Goal: Use online tool/utility

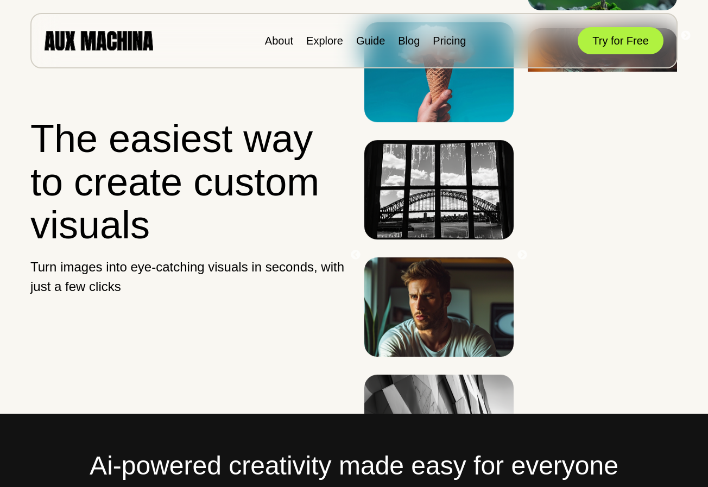
click at [611, 39] on button "Try for Free" at bounding box center [621, 40] width 86 height 27
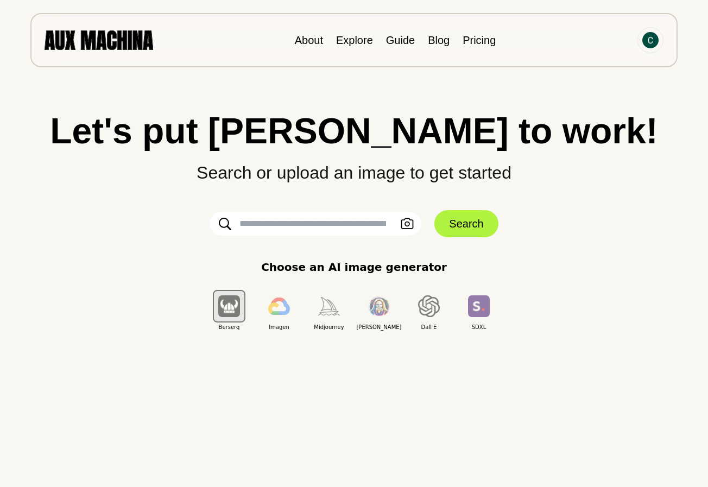
click at [321, 225] on input "text" at bounding box center [316, 224] width 212 height 24
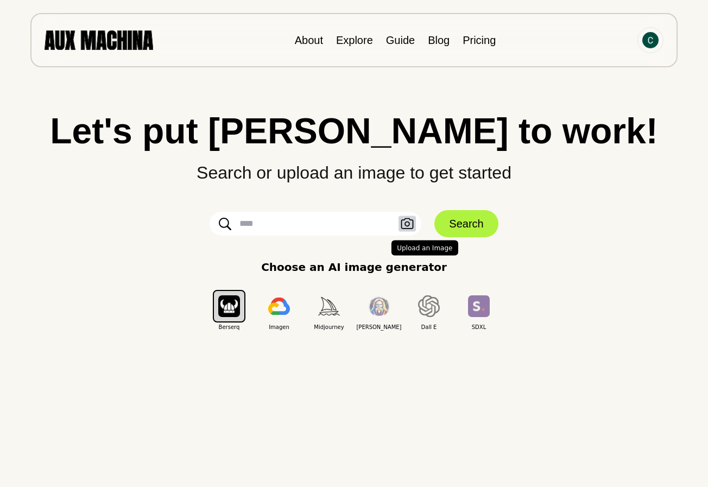
click at [403, 222] on icon "button" at bounding box center [407, 223] width 13 height 11
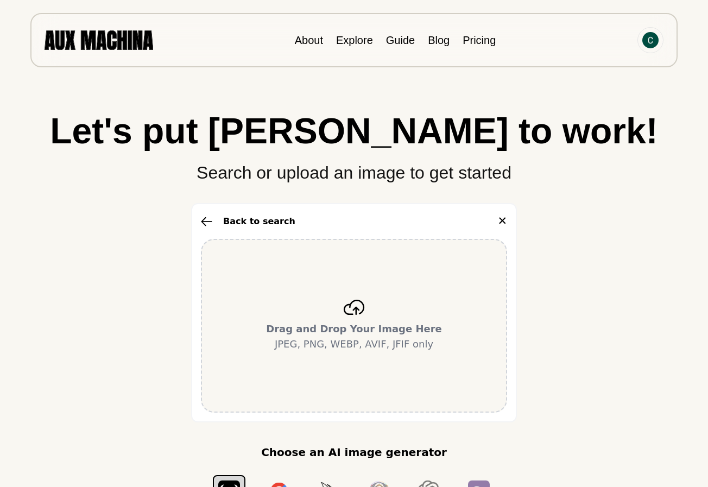
click at [358, 300] on icon at bounding box center [354, 307] width 21 height 15
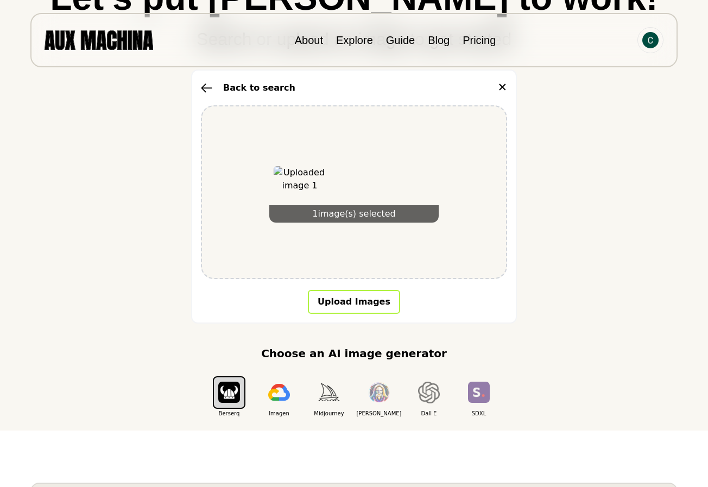
scroll to position [131, 0]
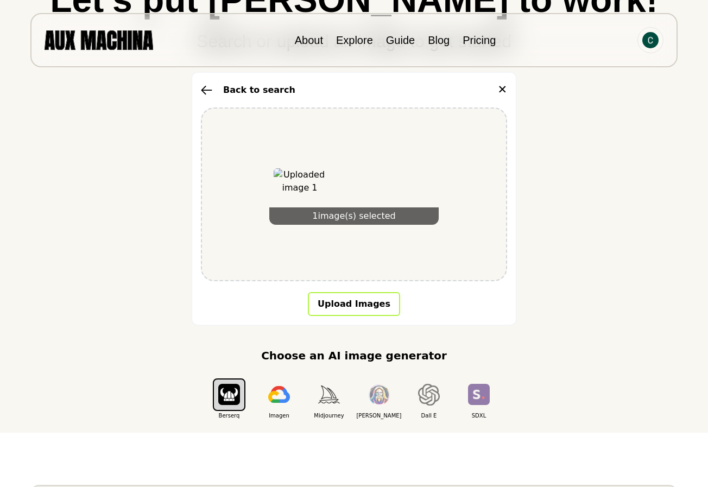
click at [363, 313] on button "Upload Images" at bounding box center [354, 304] width 92 height 24
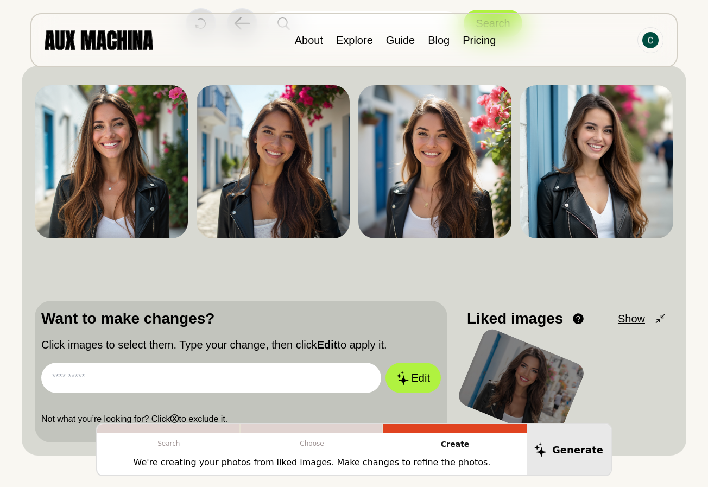
scroll to position [84, 0]
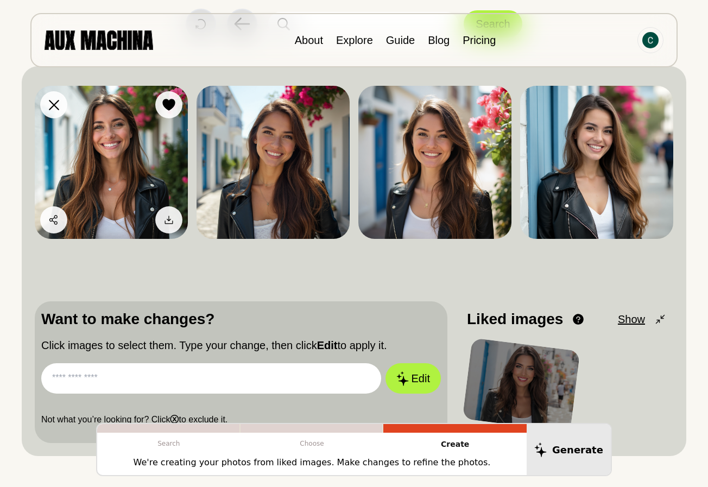
click at [164, 147] on img at bounding box center [111, 162] width 153 height 153
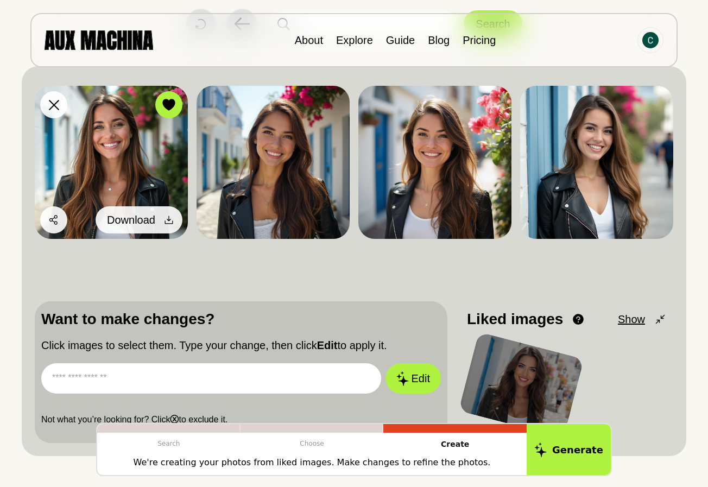
click at [172, 213] on div at bounding box center [169, 220] width 16 height 16
click at [165, 216] on icon at bounding box center [168, 219] width 11 height 11
click at [164, 216] on icon at bounding box center [168, 219] width 11 height 11
